Goal: Task Accomplishment & Management: Use online tool/utility

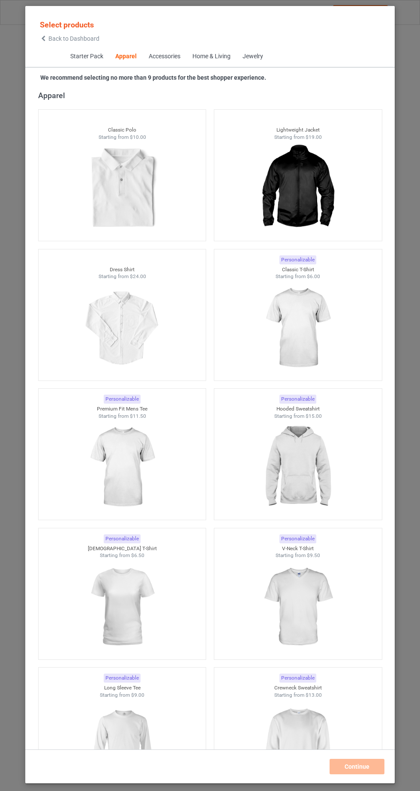
click at [312, 335] on img at bounding box center [297, 328] width 77 height 96
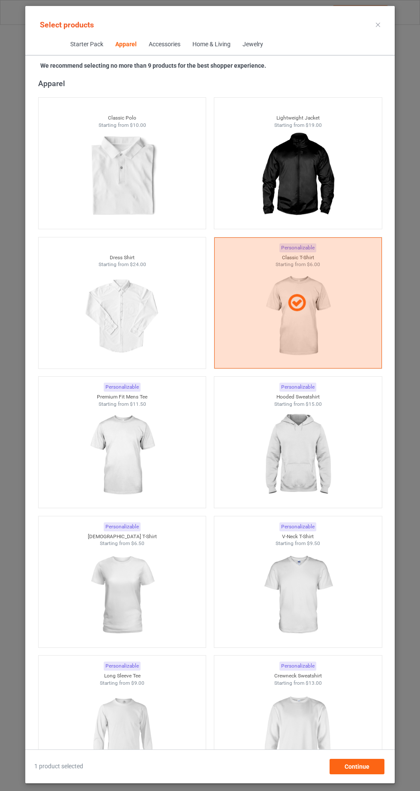
click at [138, 613] on img at bounding box center [122, 595] width 77 height 96
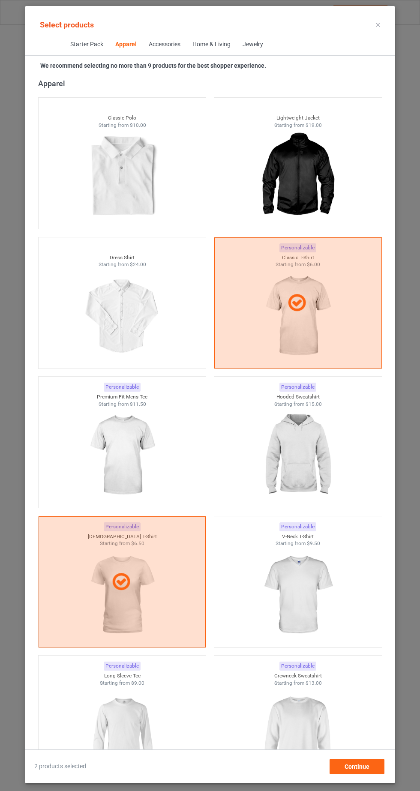
click at [316, 478] on img at bounding box center [297, 455] width 77 height 96
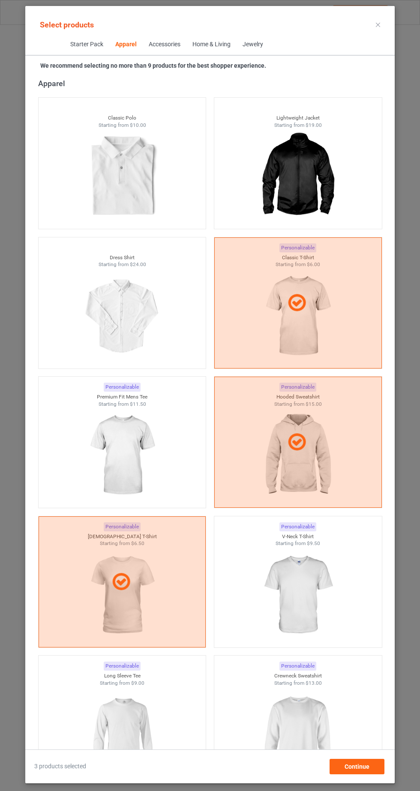
click at [304, 725] on img at bounding box center [297, 734] width 77 height 96
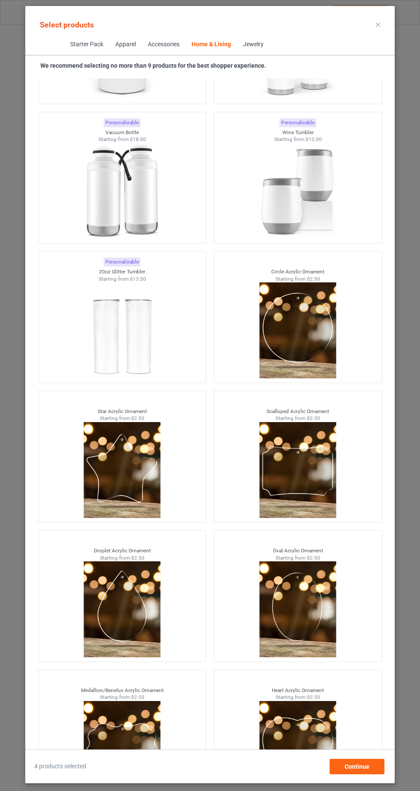
scroll to position [54, 0]
click at [380, 771] on div "Continue" at bounding box center [356, 766] width 55 height 15
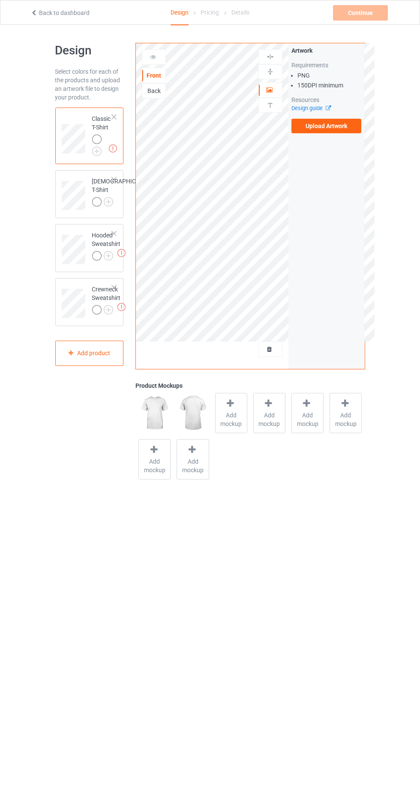
click at [0, 0] on img at bounding box center [0, 0] width 0 height 0
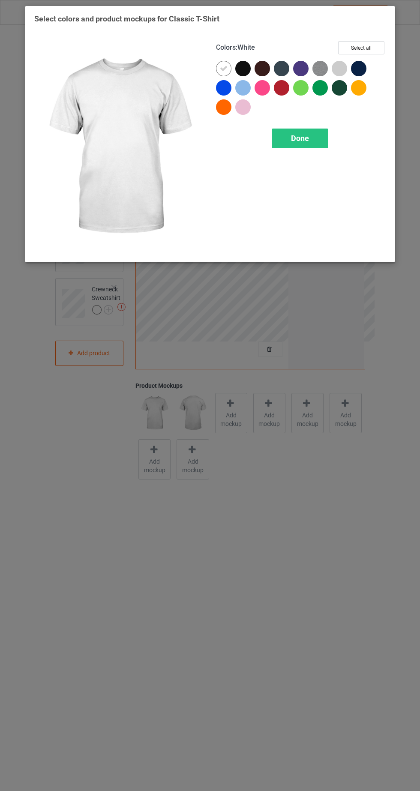
click at [291, 89] on div at bounding box center [283, 89] width 19 height 19
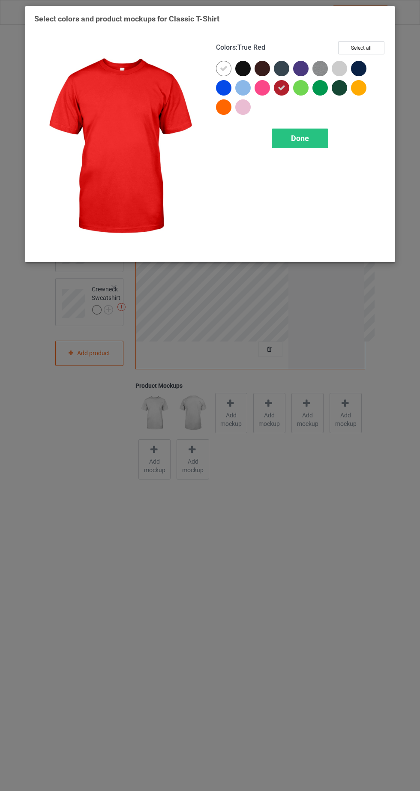
click at [223, 68] on icon at bounding box center [224, 69] width 8 height 8
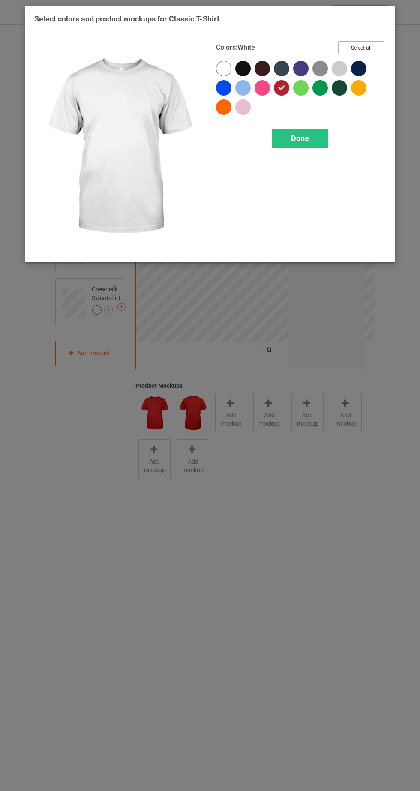
click at [375, 44] on button "Select all" at bounding box center [361, 47] width 46 height 13
click at [325, 141] on div "Done" at bounding box center [300, 139] width 57 height 20
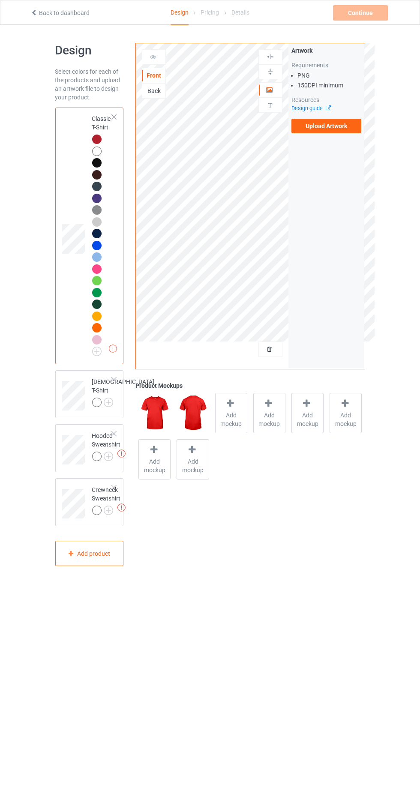
click at [355, 124] on label "Upload Artwork" at bounding box center [326, 126] width 70 height 15
click at [0, 0] on input "Upload Artwork" at bounding box center [0, 0] width 0 height 0
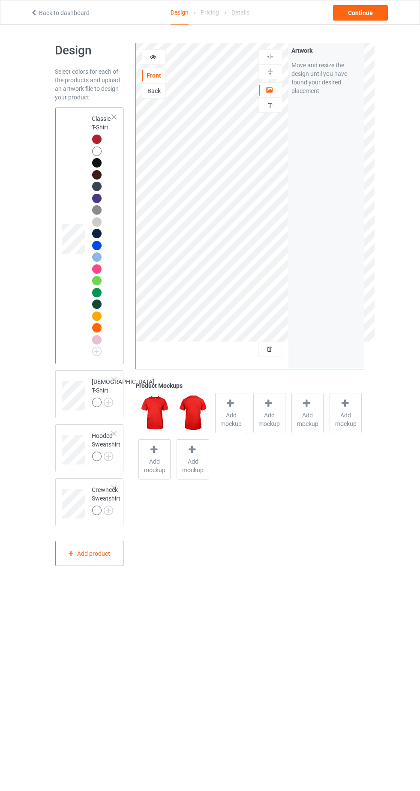
click at [153, 55] on icon at bounding box center [153, 56] width 7 height 6
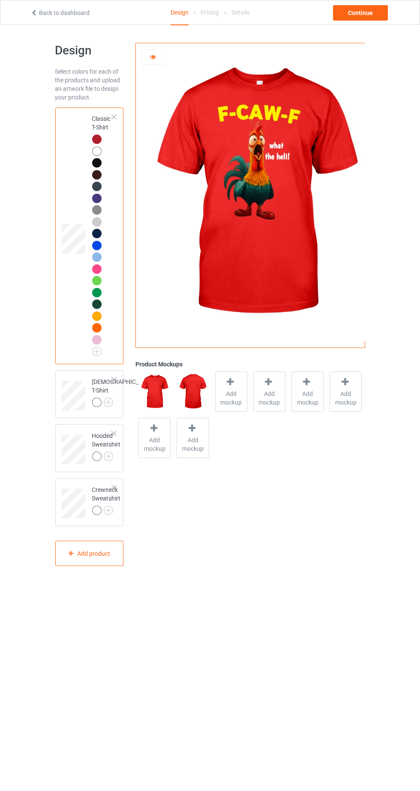
click at [100, 403] on div at bounding box center [96, 402] width 9 height 9
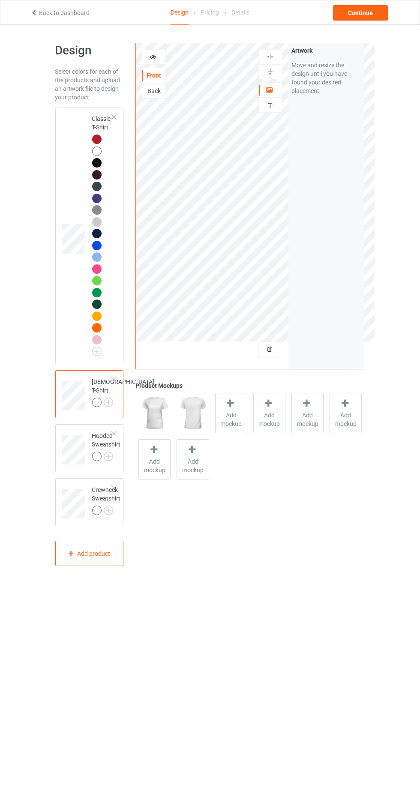
click at [0, 0] on img at bounding box center [0, 0] width 0 height 0
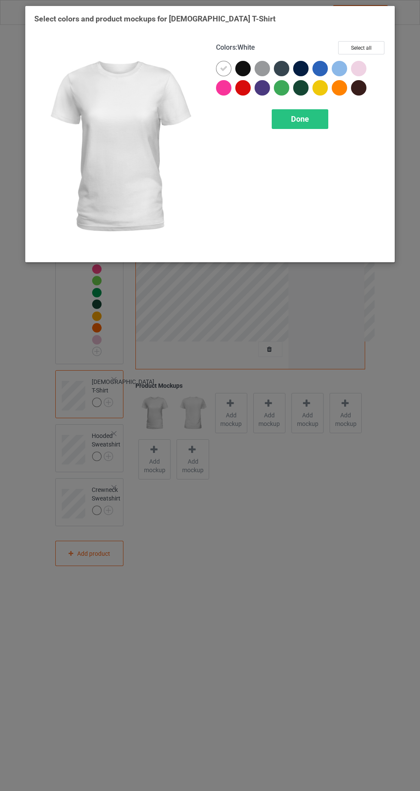
click at [246, 90] on div at bounding box center [242, 87] width 15 height 15
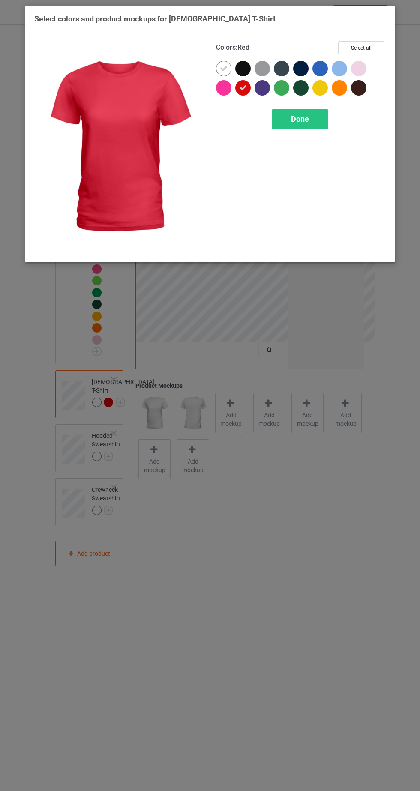
click at [225, 68] on icon at bounding box center [224, 69] width 8 height 8
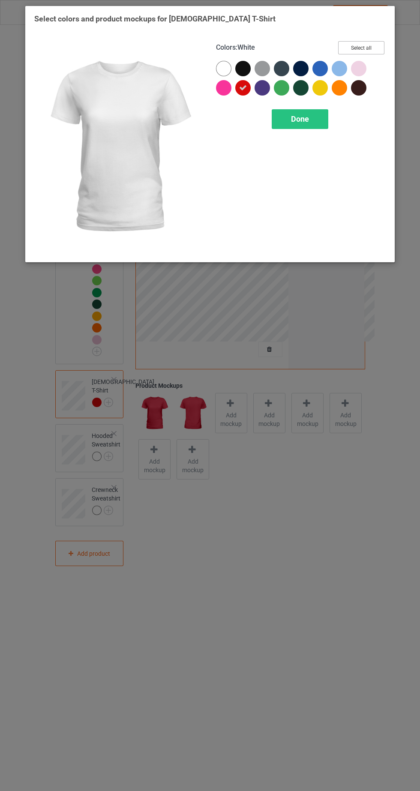
click at [380, 47] on button "Select all" at bounding box center [361, 47] width 46 height 13
click at [223, 68] on icon at bounding box center [224, 69] width 8 height 8
click at [310, 120] on div "Done" at bounding box center [300, 119] width 57 height 20
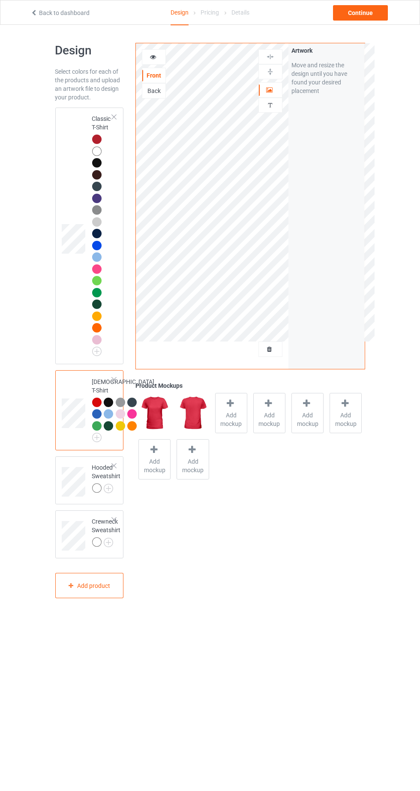
click at [0, 0] on img at bounding box center [0, 0] width 0 height 0
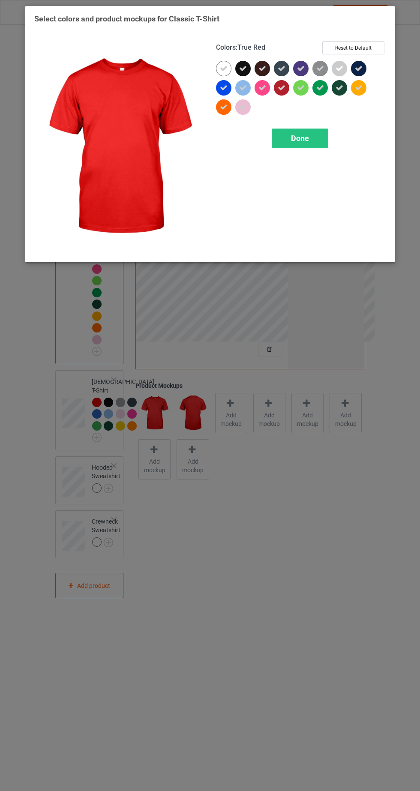
click at [225, 65] on icon at bounding box center [224, 69] width 8 height 8
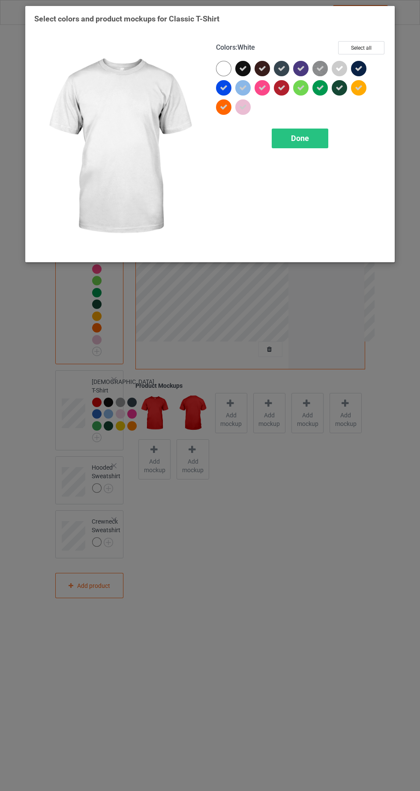
click at [315, 141] on div "Done" at bounding box center [300, 139] width 57 height 20
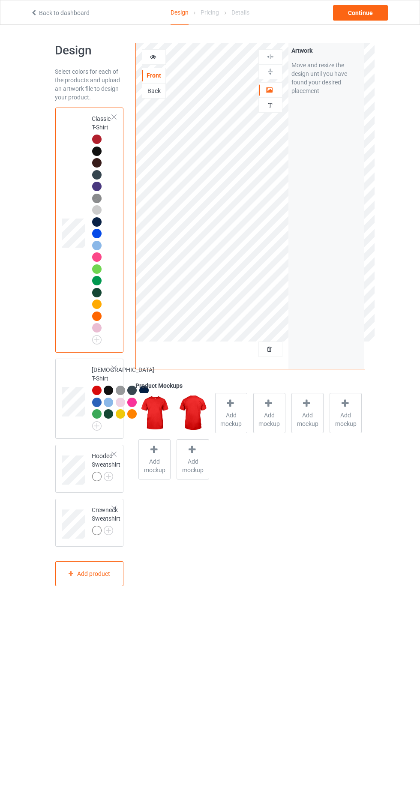
click at [0, 0] on img at bounding box center [0, 0] width 0 height 0
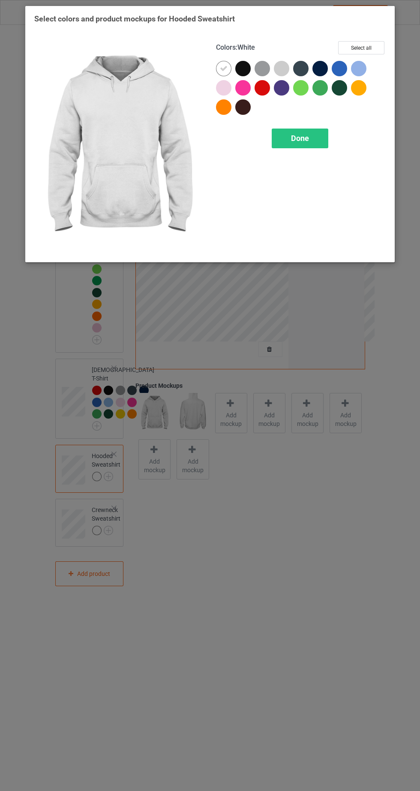
click at [267, 88] on div at bounding box center [261, 87] width 15 height 15
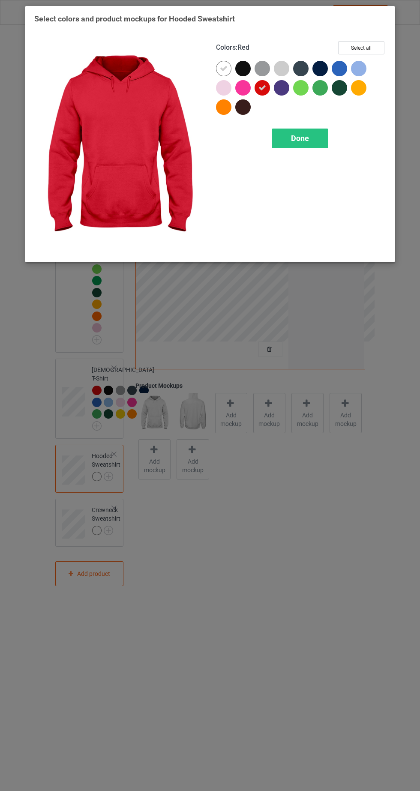
click at [223, 68] on icon at bounding box center [224, 69] width 8 height 8
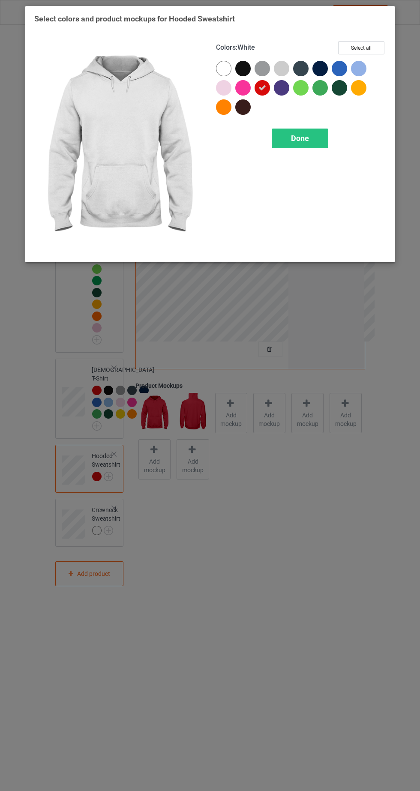
click at [242, 73] on div at bounding box center [242, 68] width 15 height 15
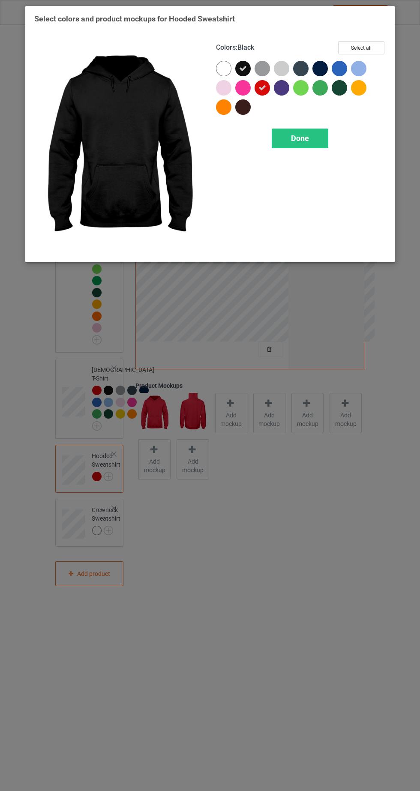
click at [272, 95] on div at bounding box center [263, 89] width 19 height 19
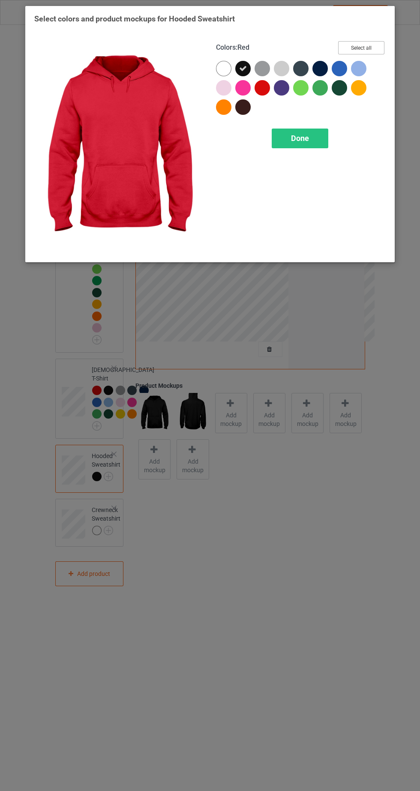
click at [380, 51] on button "Select all" at bounding box center [361, 47] width 46 height 13
click at [223, 68] on icon at bounding box center [224, 69] width 8 height 8
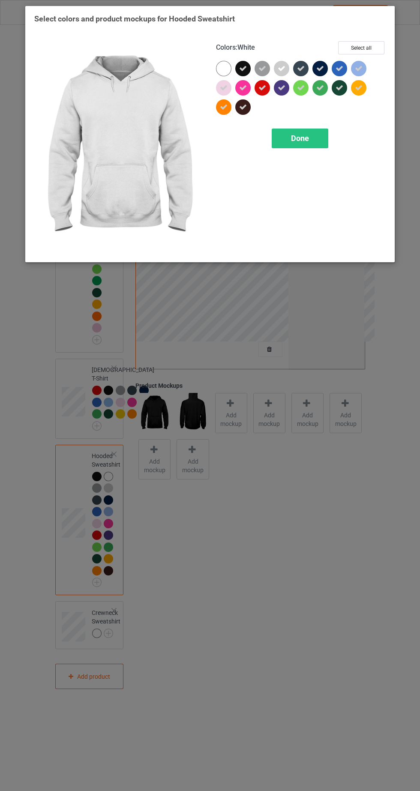
click at [323, 142] on div "Done" at bounding box center [300, 139] width 57 height 20
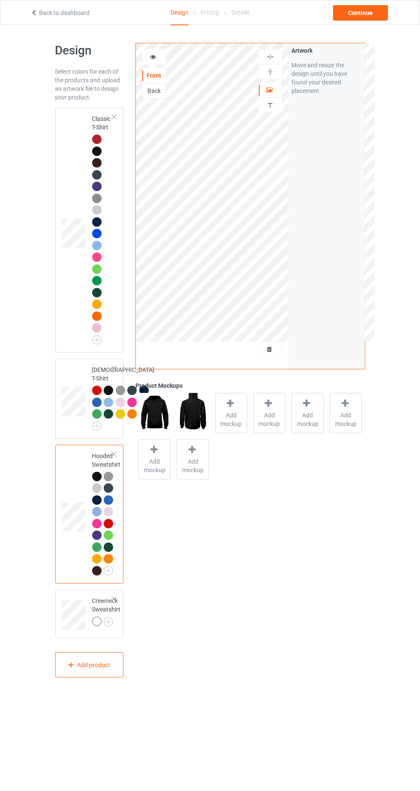
click at [0, 0] on img at bounding box center [0, 0] width 0 height 0
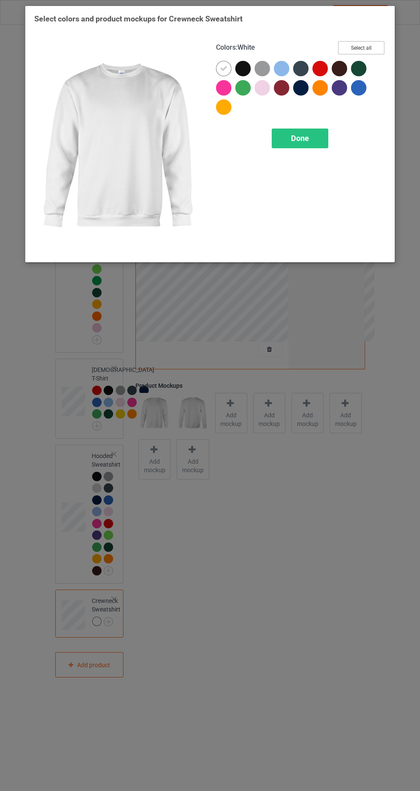
click at [377, 46] on button "Select all" at bounding box center [361, 47] width 46 height 13
click at [223, 68] on icon at bounding box center [224, 69] width 8 height 8
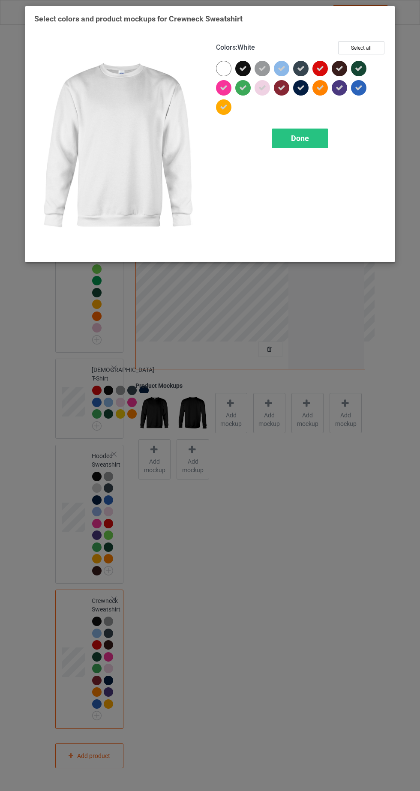
click at [323, 140] on div "Done" at bounding box center [300, 139] width 57 height 20
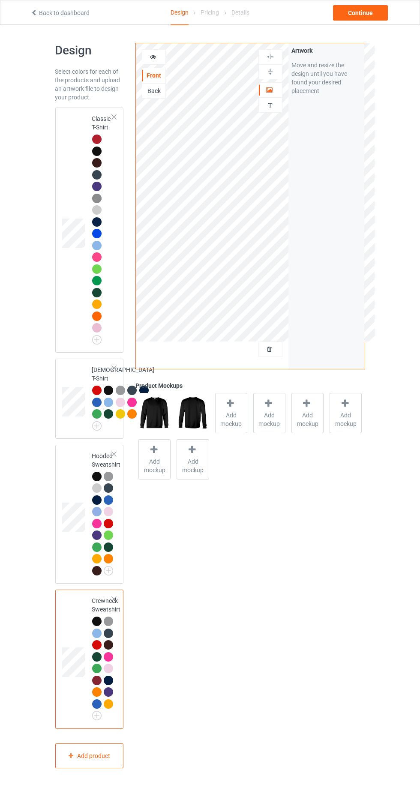
click at [164, 54] on div at bounding box center [153, 57] width 23 height 9
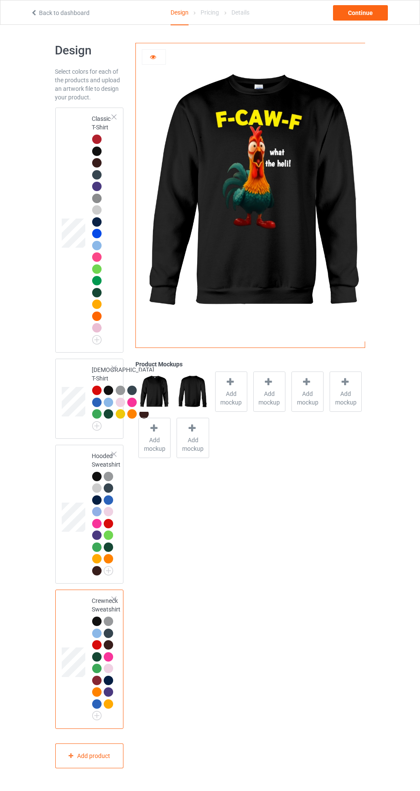
click at [96, 137] on div at bounding box center [96, 139] width 9 height 9
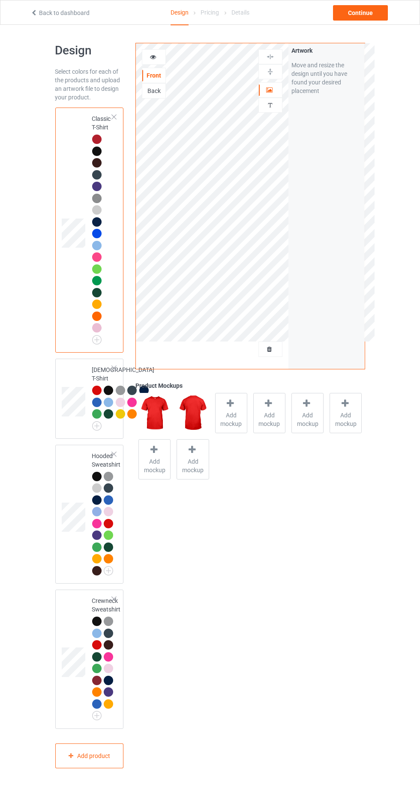
click at [156, 55] on icon at bounding box center [153, 56] width 7 height 6
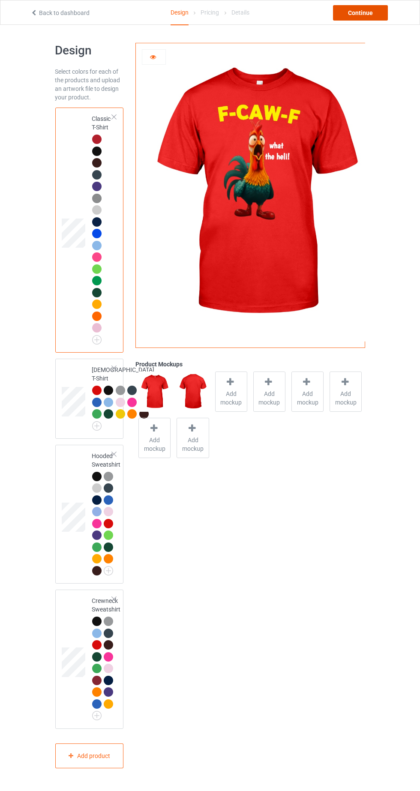
click at [371, 15] on div "Continue" at bounding box center [360, 12] width 55 height 15
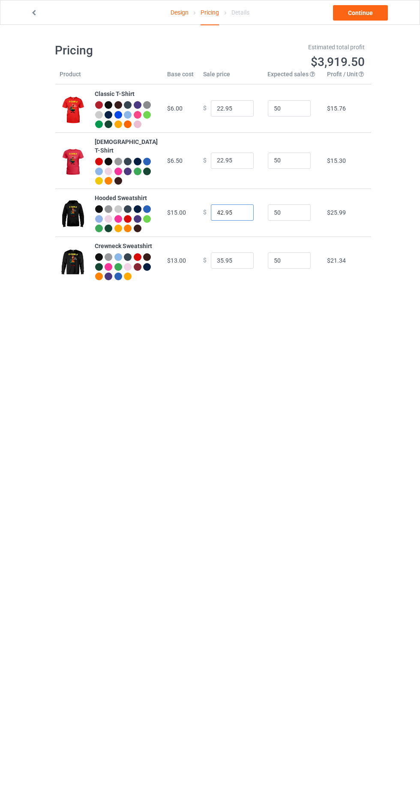
click at [216, 215] on input "42.95" at bounding box center [232, 212] width 43 height 16
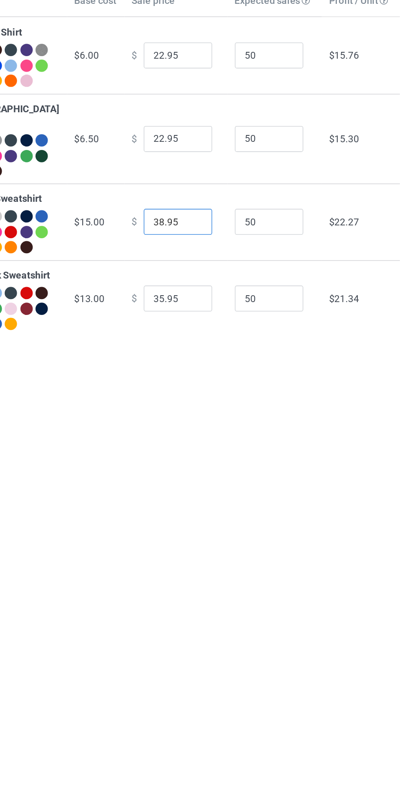
type input "38.95"
click at [213, 269] on input "35.95" at bounding box center [232, 260] width 43 height 16
type input "34.95"
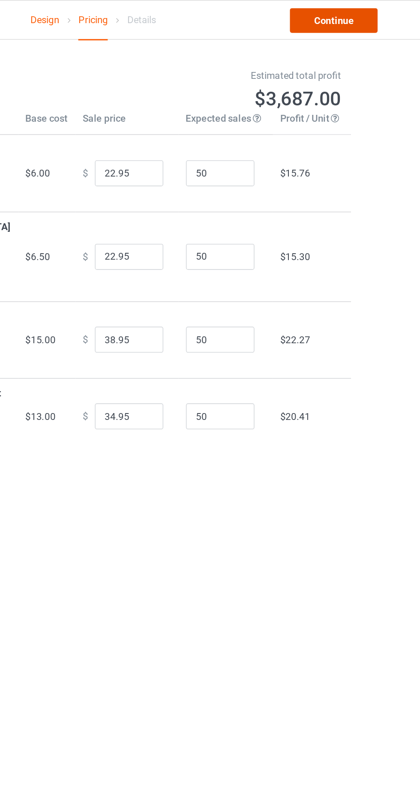
click at [372, 7] on link "Continue" at bounding box center [360, 12] width 55 height 15
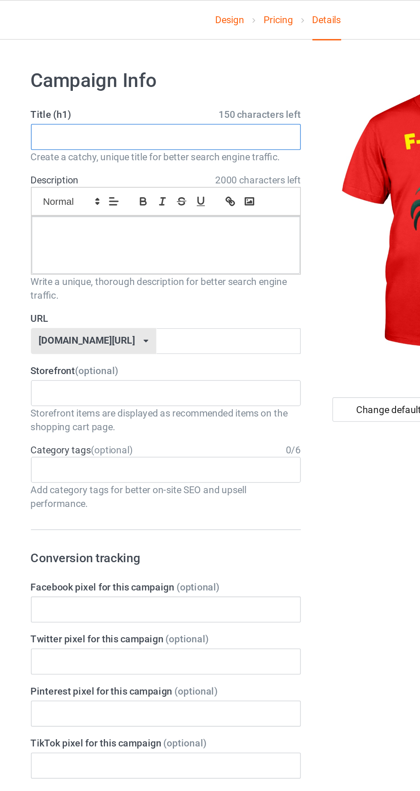
click at [212, 82] on input "text" at bounding box center [139, 86] width 169 height 16
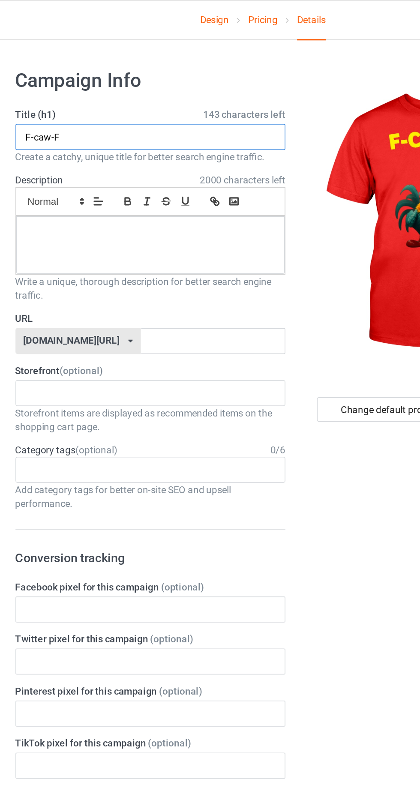
click at [83, 87] on input "F-caw-F" at bounding box center [139, 86] width 169 height 16
click at [79, 82] on input "F-caw-F" at bounding box center [139, 86] width 169 height 16
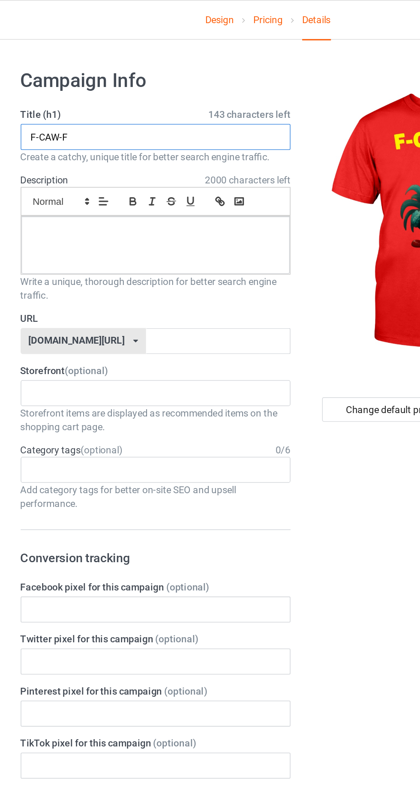
click at [150, 84] on input "F-CAW-F" at bounding box center [139, 86] width 169 height 16
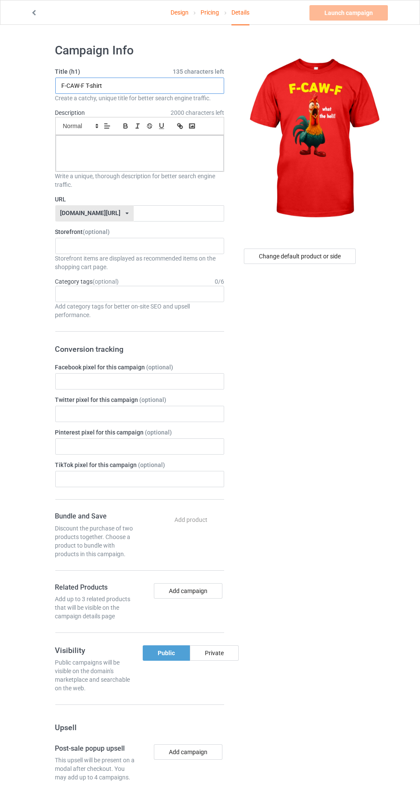
type input "F-CAW-F T-shirt"
click at [201, 164] on div at bounding box center [140, 153] width 168 height 36
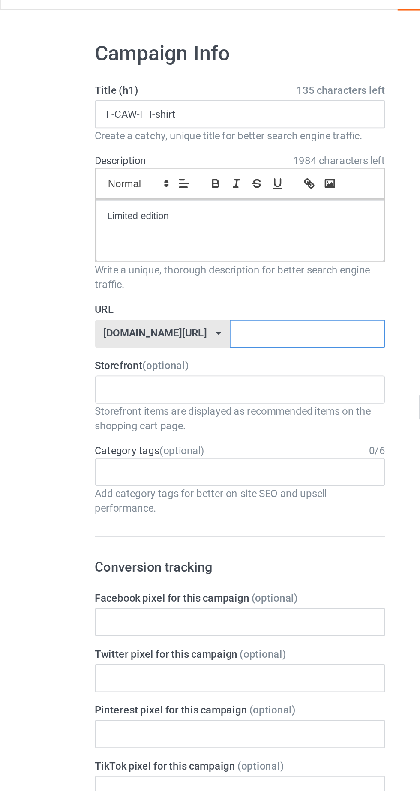
click at [179, 214] on input "text" at bounding box center [179, 213] width 90 height 16
type input "Cjfkk"
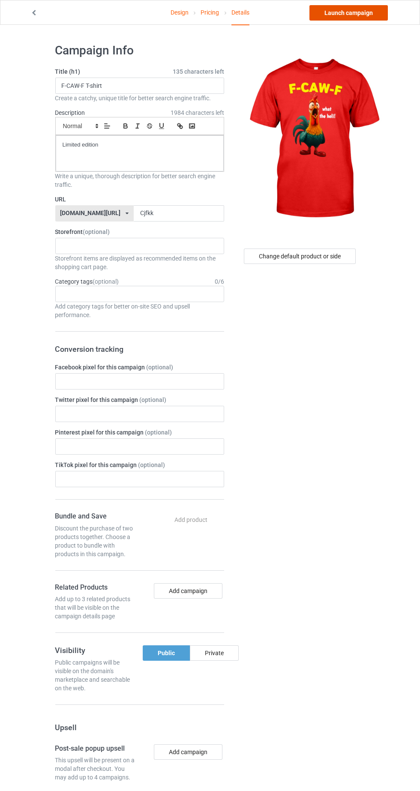
click at [376, 18] on link "Launch campaign" at bounding box center [348, 12] width 78 height 15
